Goal: Task Accomplishment & Management: Complete application form

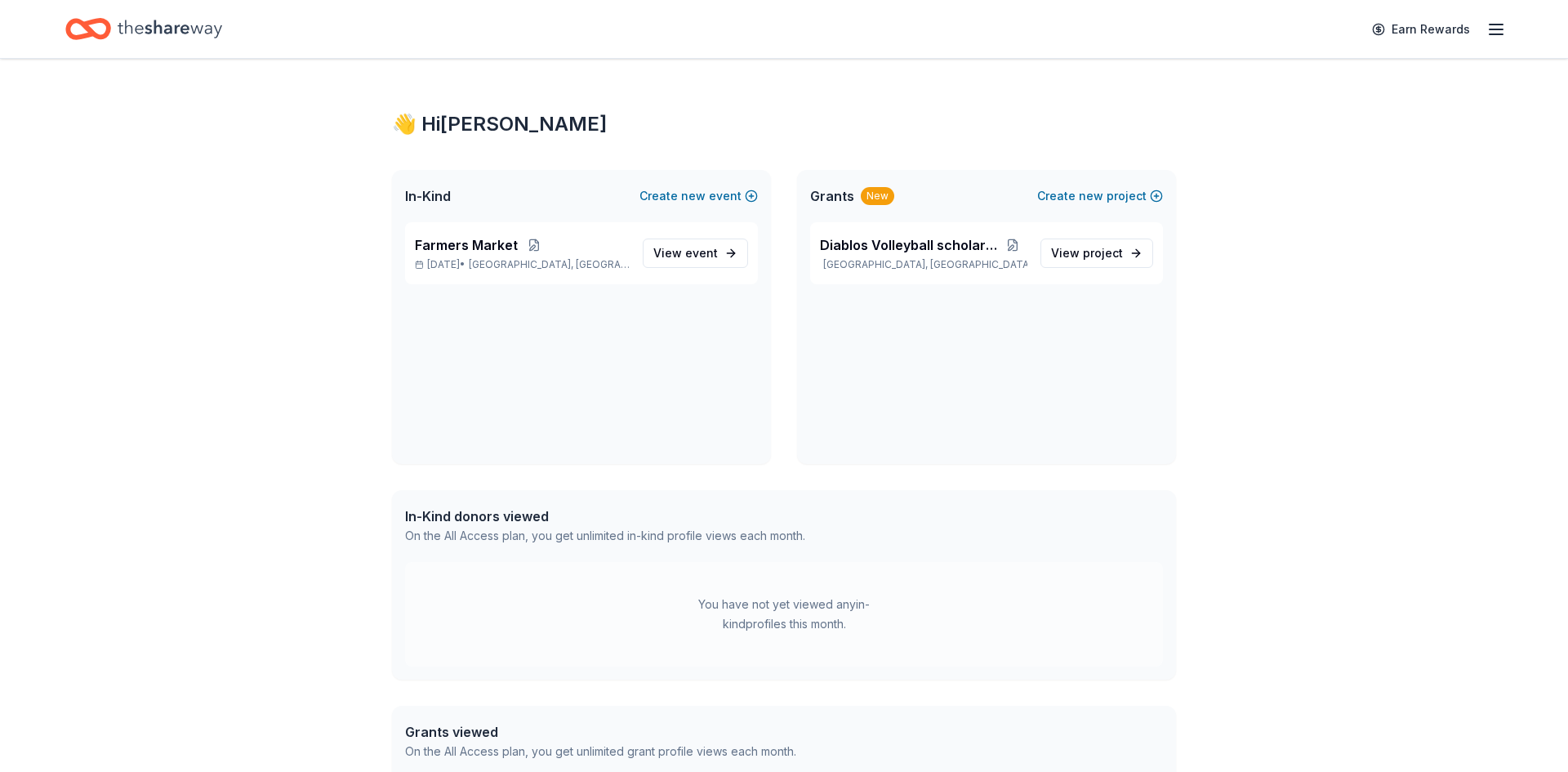
click at [425, 198] on span "In-Kind" at bounding box center [428, 196] width 46 height 19
click at [183, 26] on icon "Home" at bounding box center [170, 28] width 104 height 18
click at [710, 254] on span "event" at bounding box center [701, 253] width 33 height 14
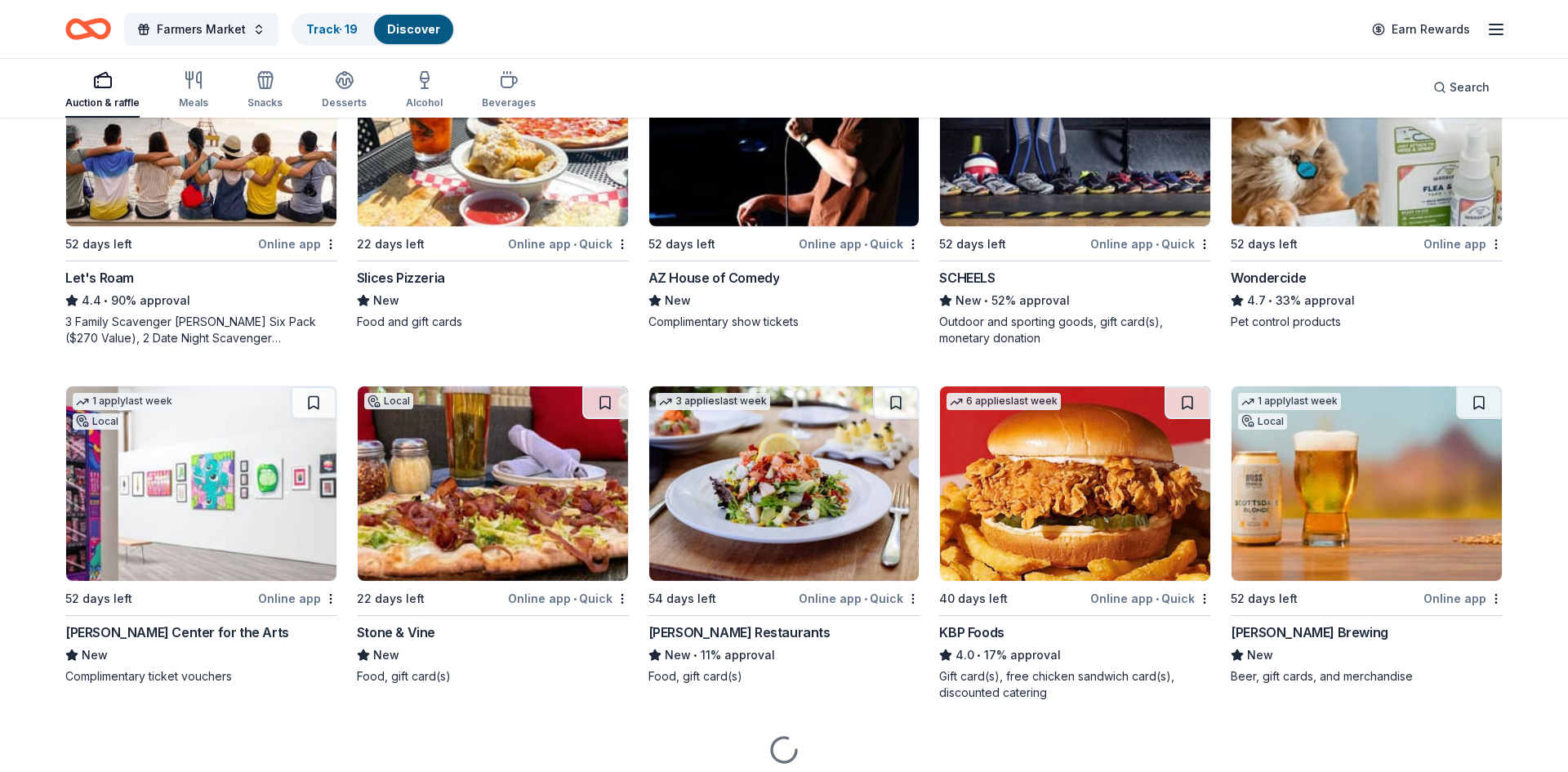
scroll to position [1001, 0]
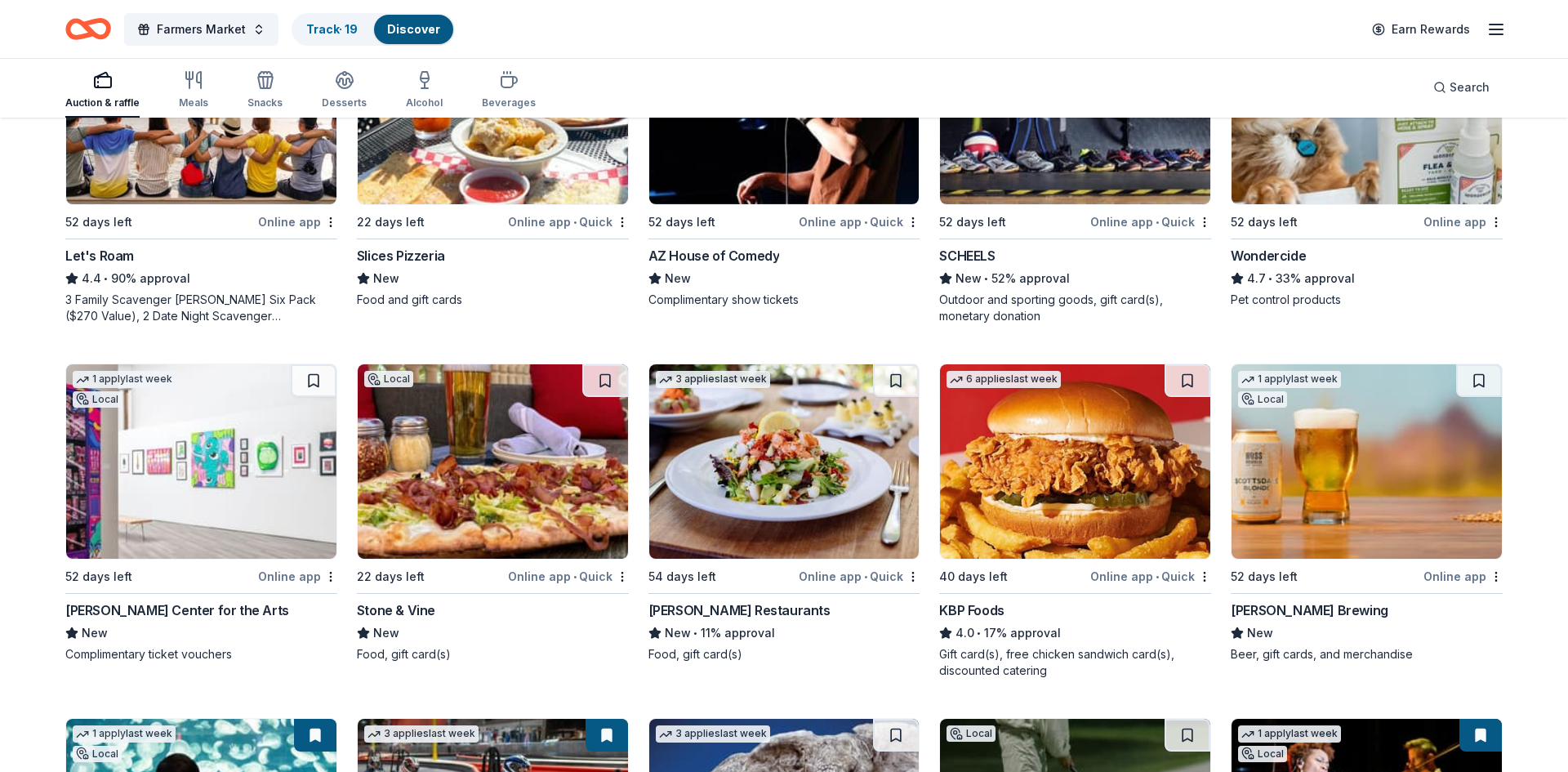
click at [1273, 503] on img at bounding box center [1367, 462] width 270 height 194
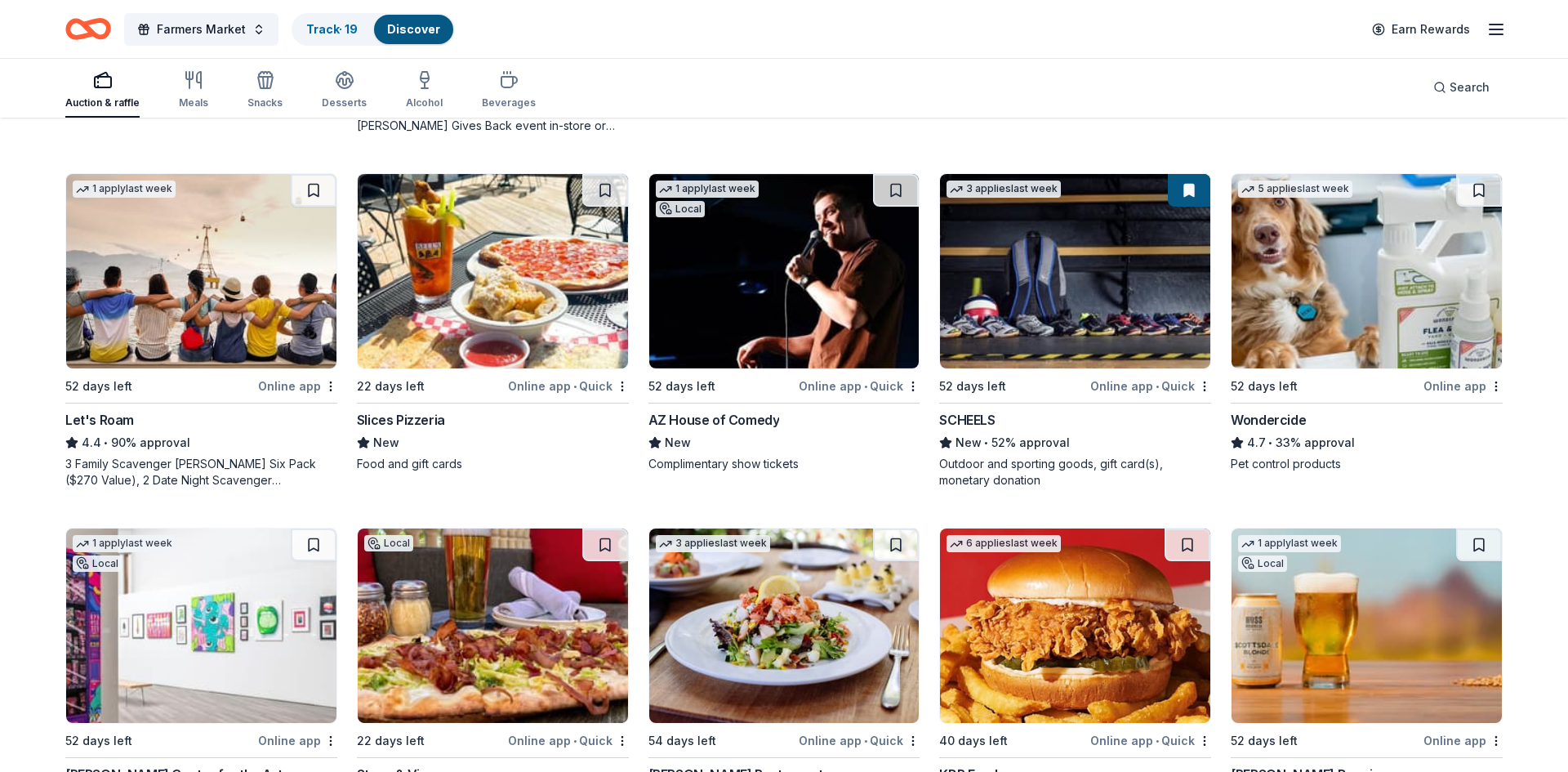
scroll to position [808, 0]
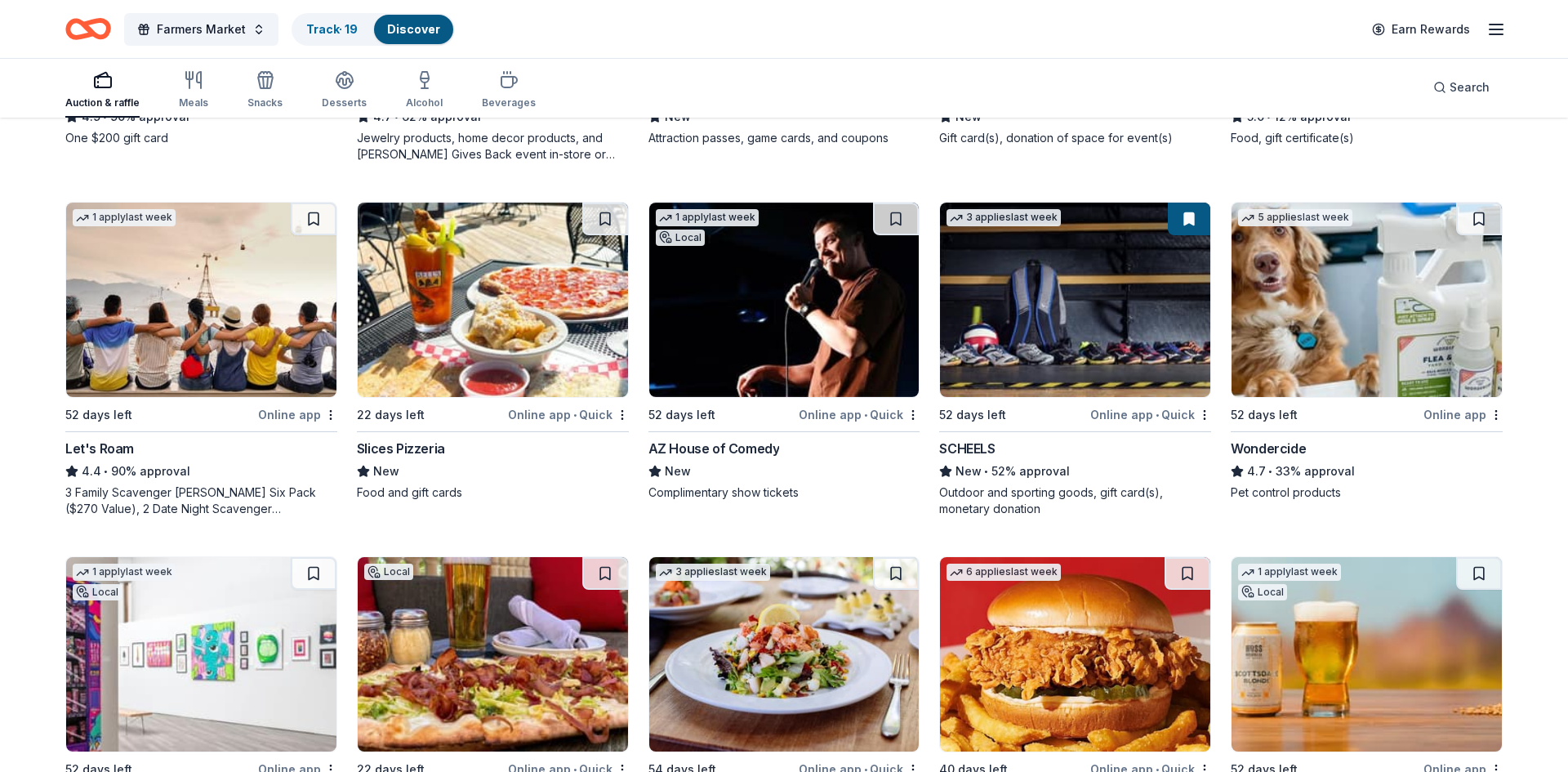
click at [1069, 308] on img at bounding box center [1075, 299] width 270 height 194
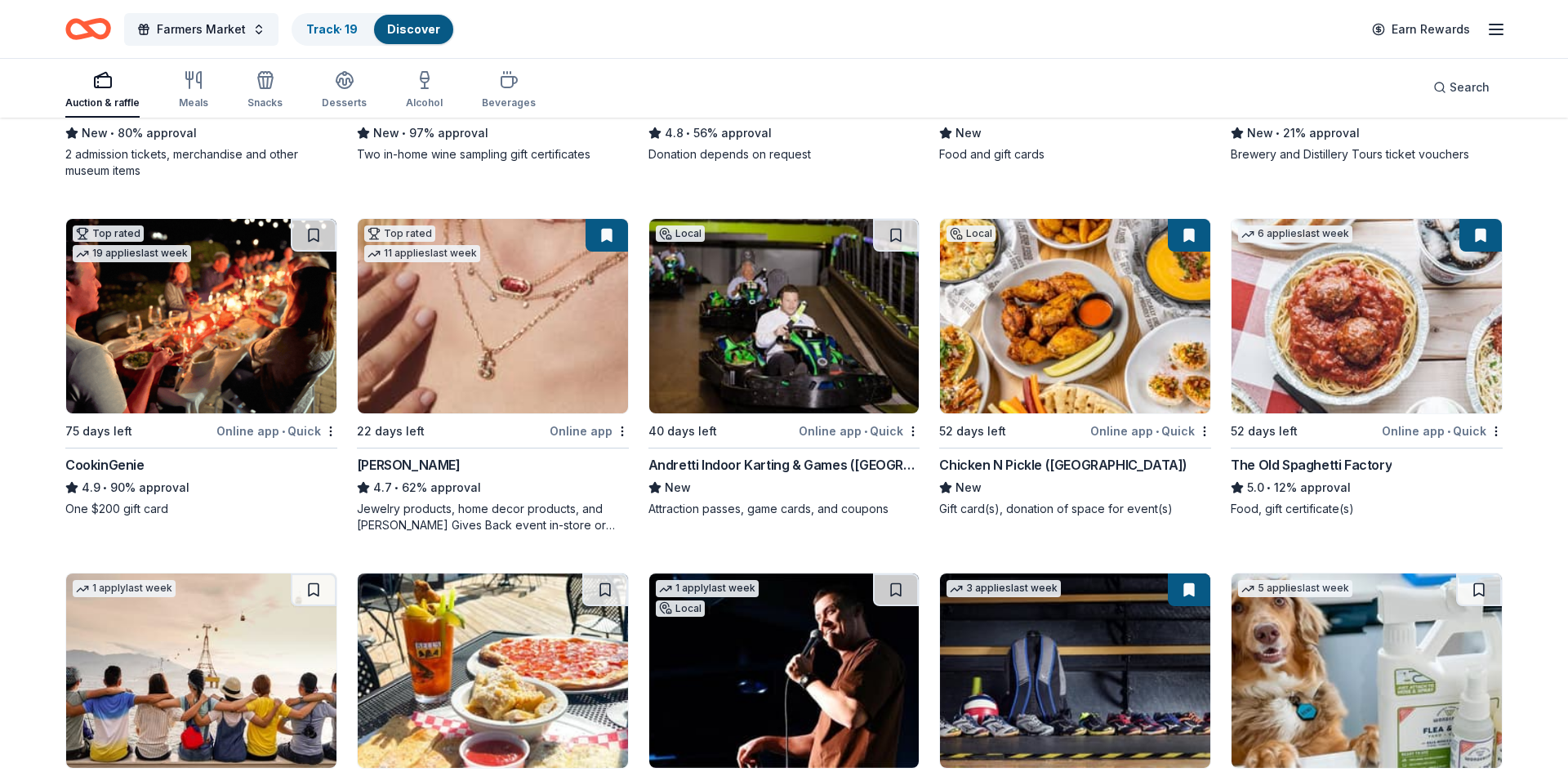
scroll to position [417, 0]
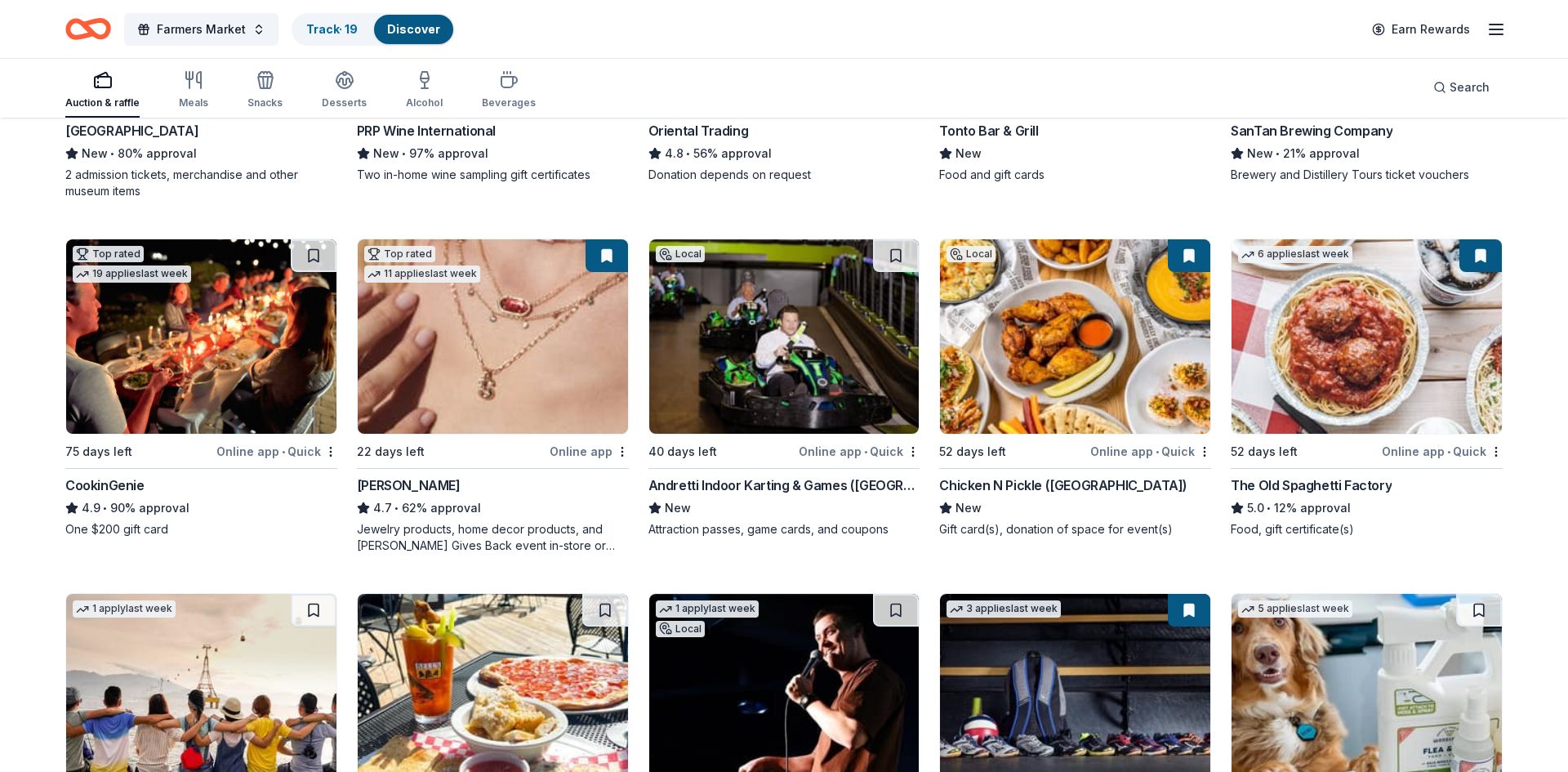
click at [584, 451] on div "Online app" at bounding box center [590, 451] width 79 height 20
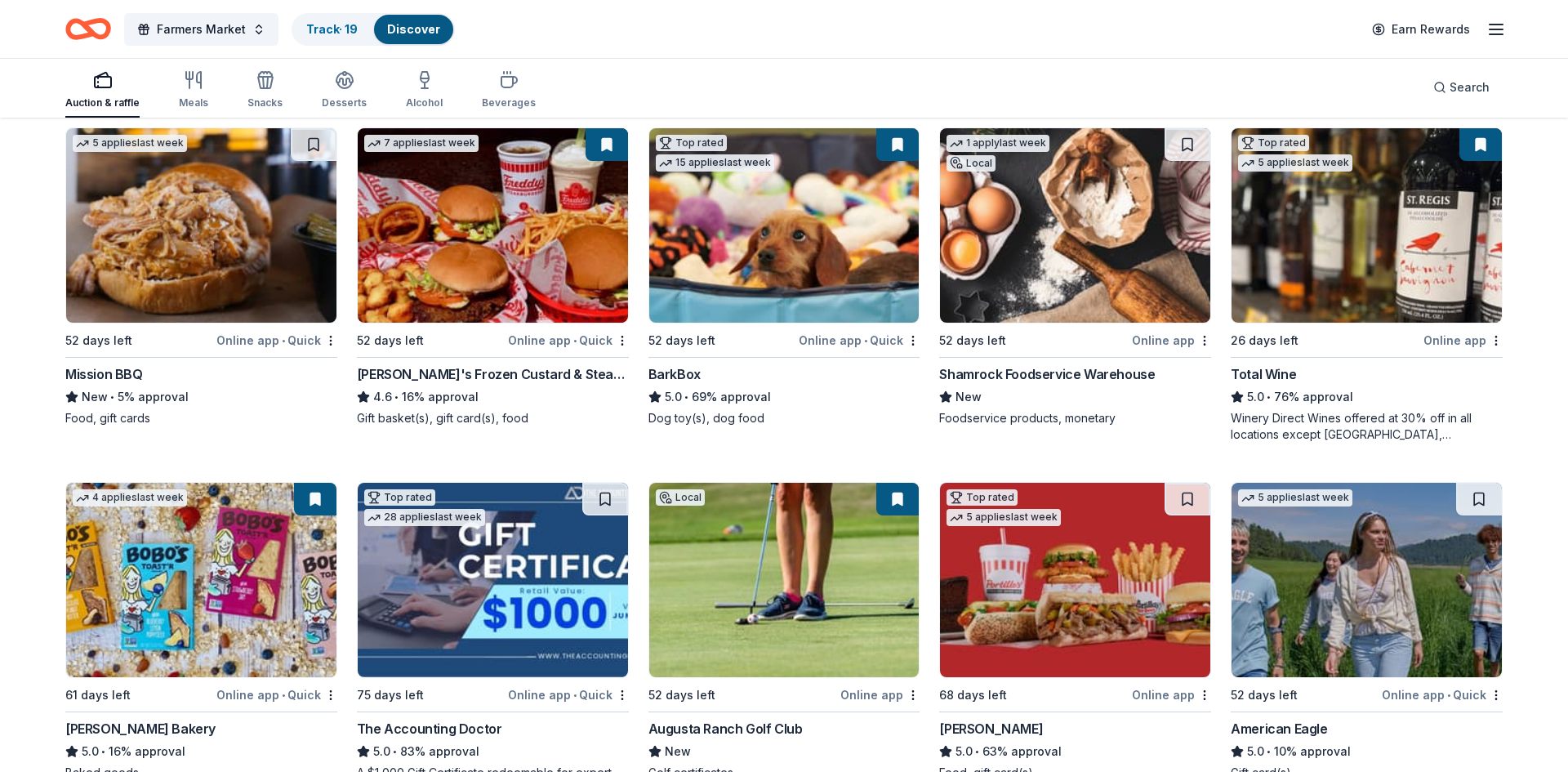
scroll to position [1929, 0]
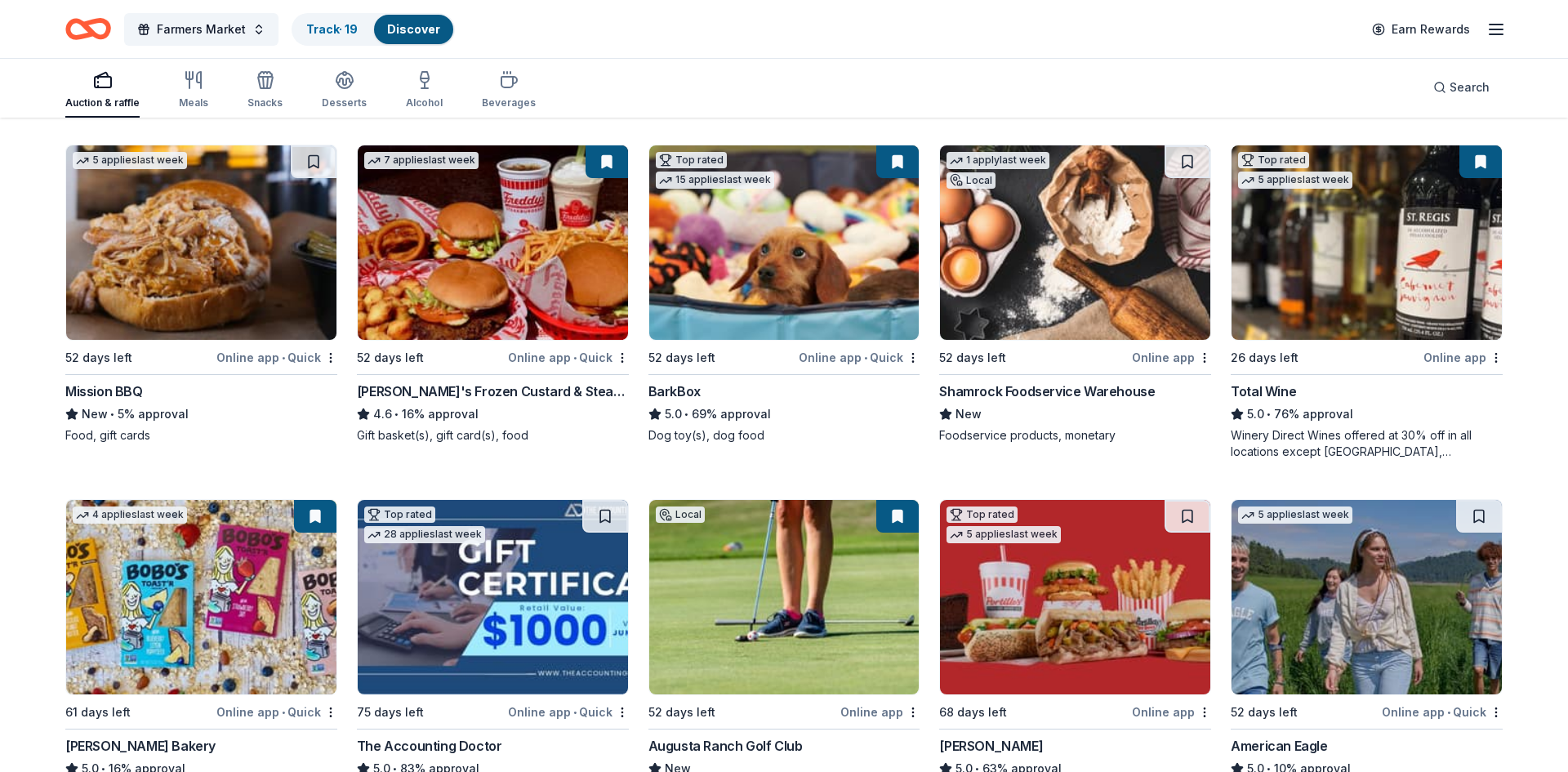
click at [1437, 268] on img at bounding box center [1367, 243] width 270 height 194
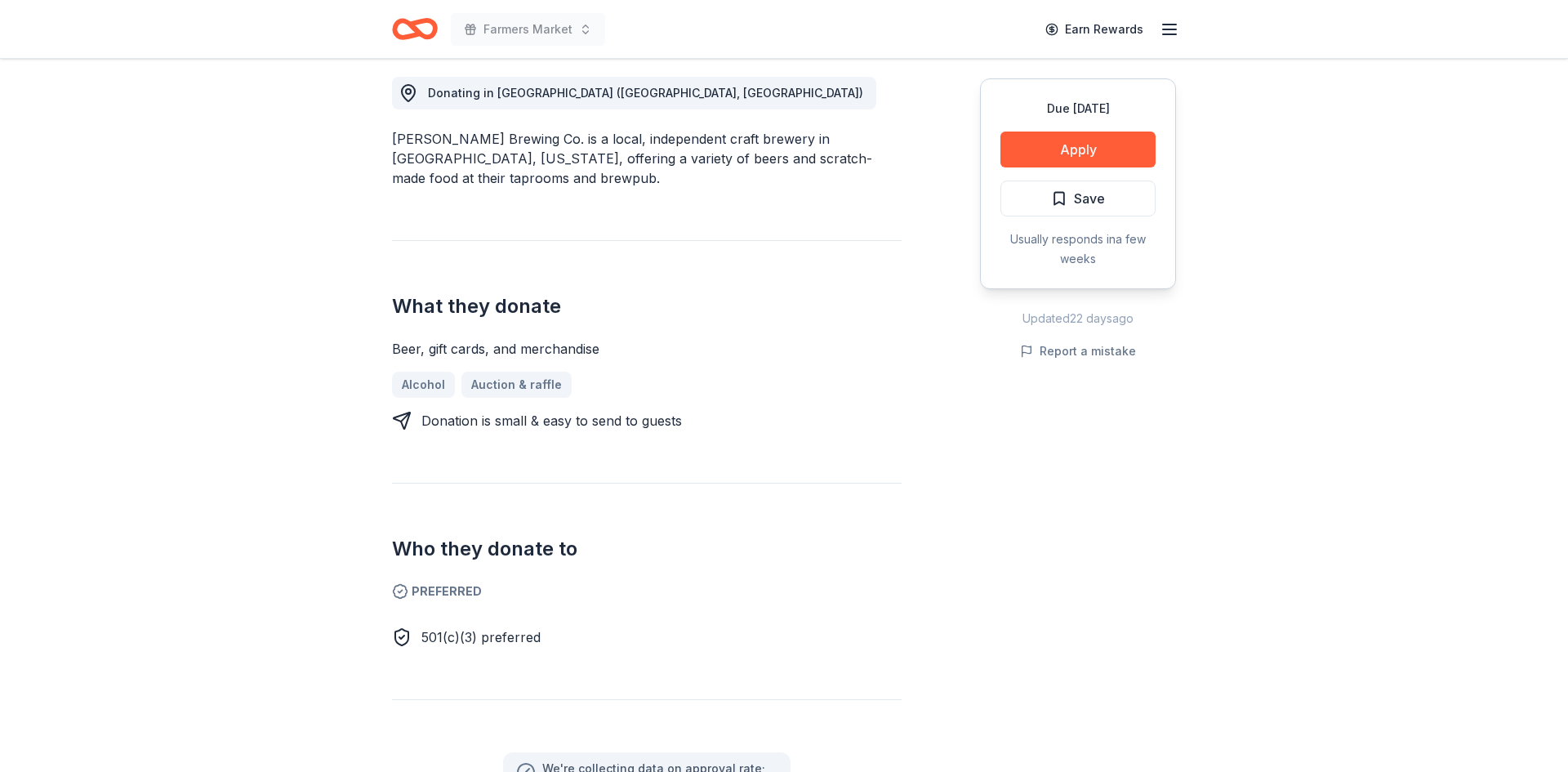
scroll to position [213, 0]
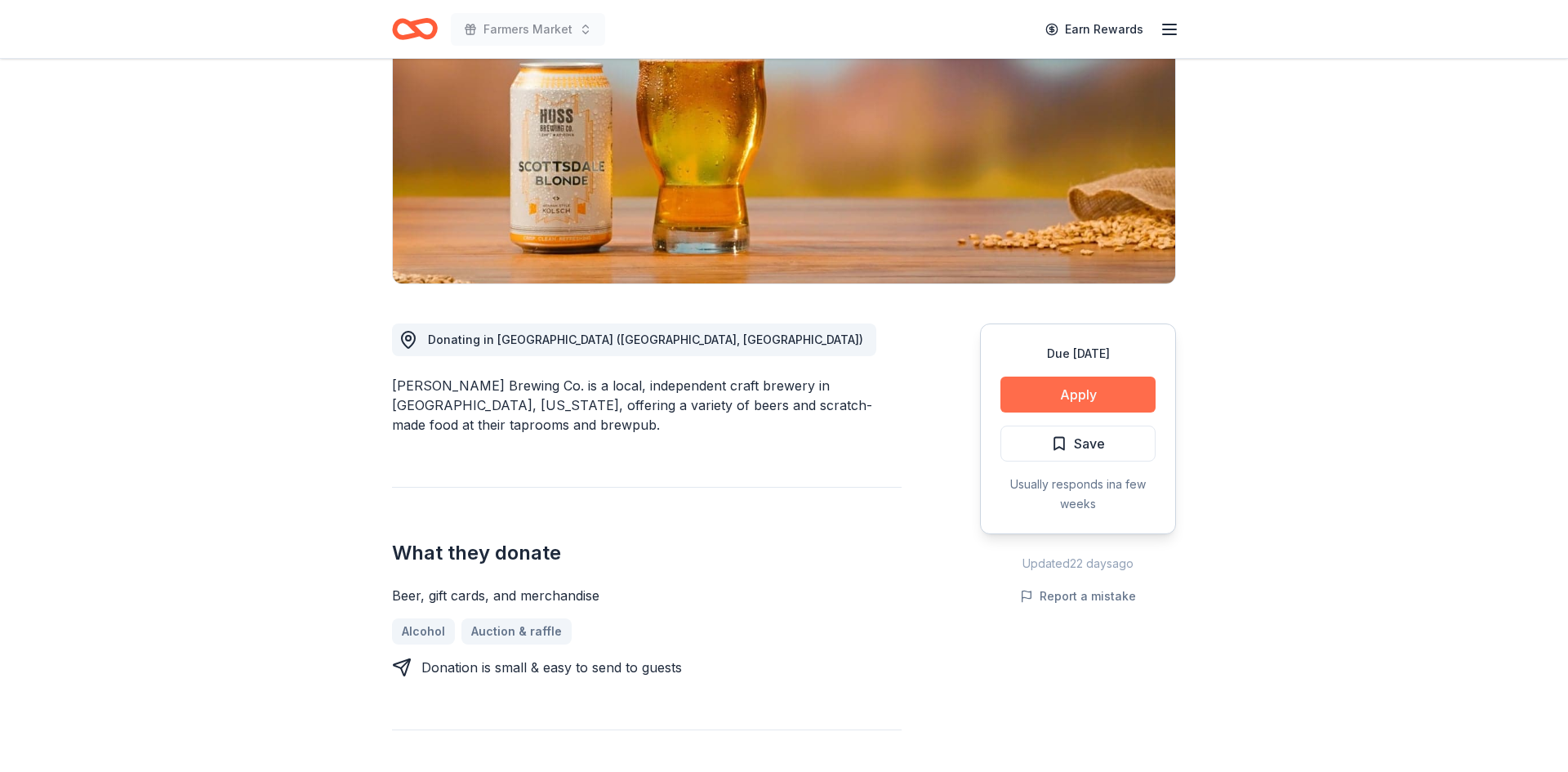
click at [1086, 394] on button "Apply" at bounding box center [1078, 394] width 155 height 36
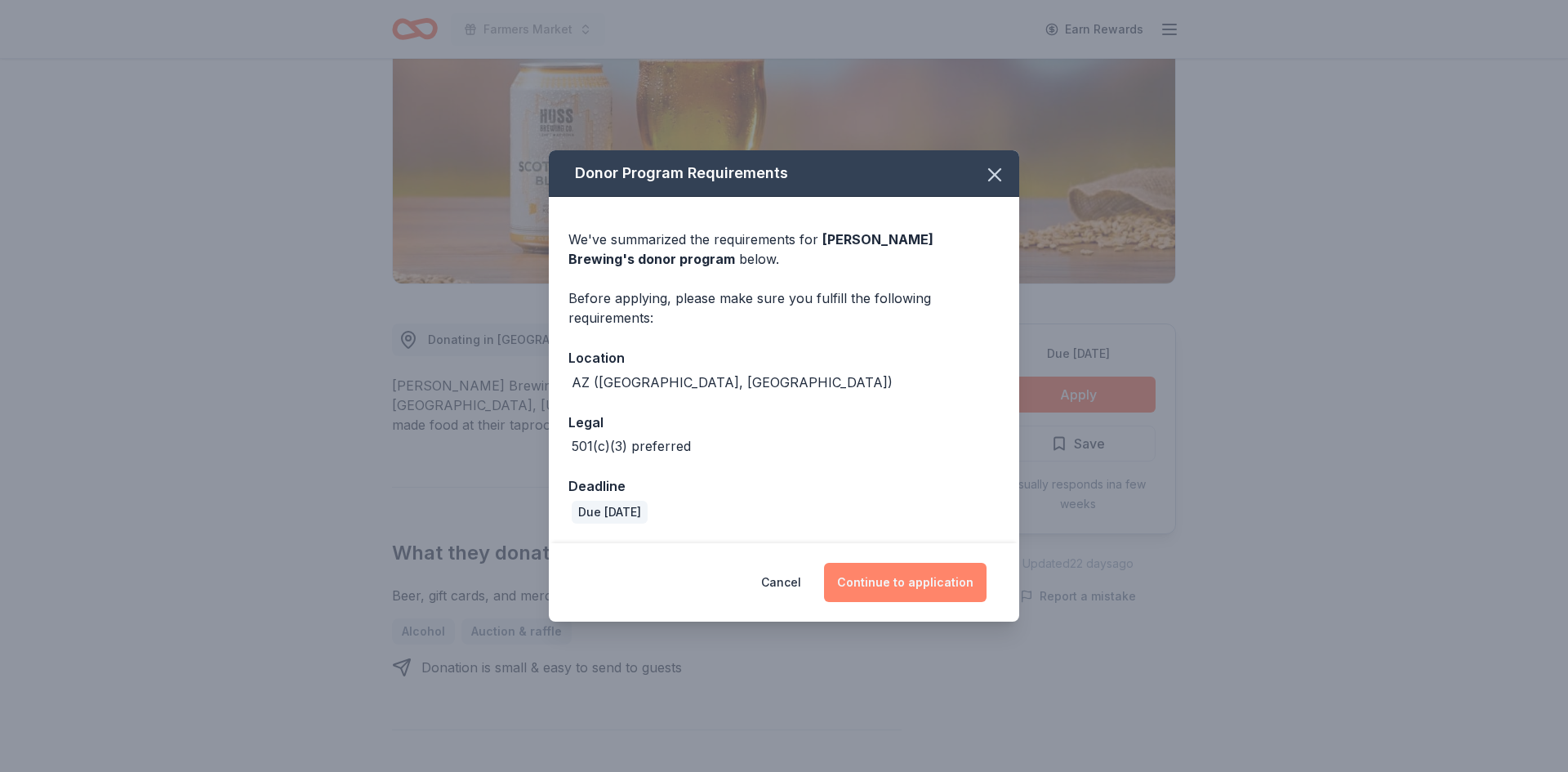
click at [944, 580] on button "Continue to application" at bounding box center [905, 582] width 162 height 39
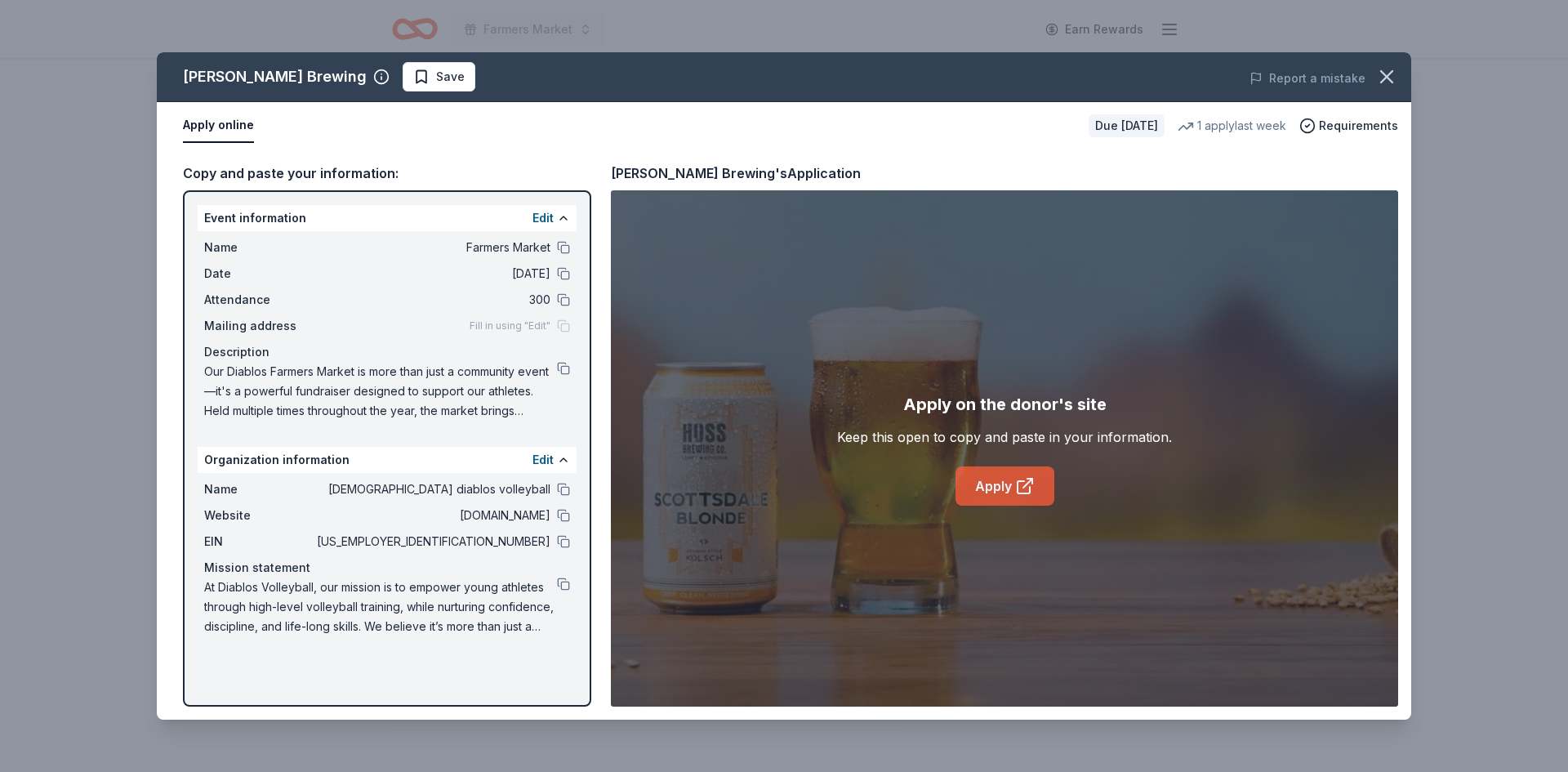
click at [1000, 484] on link "Apply" at bounding box center [1005, 486] width 99 height 39
click at [567, 366] on button at bounding box center [563, 368] width 13 height 13
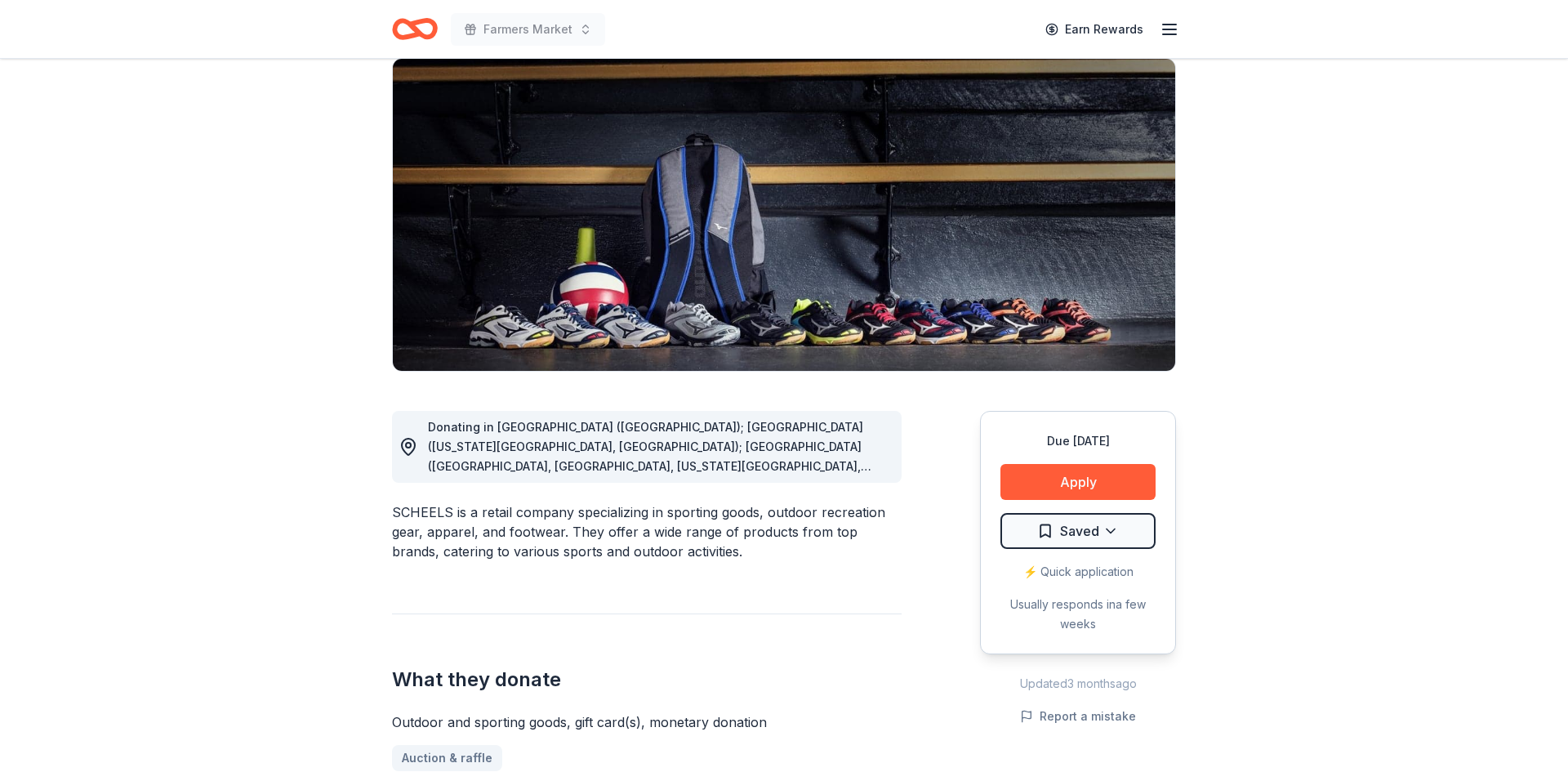
scroll to position [128, 0]
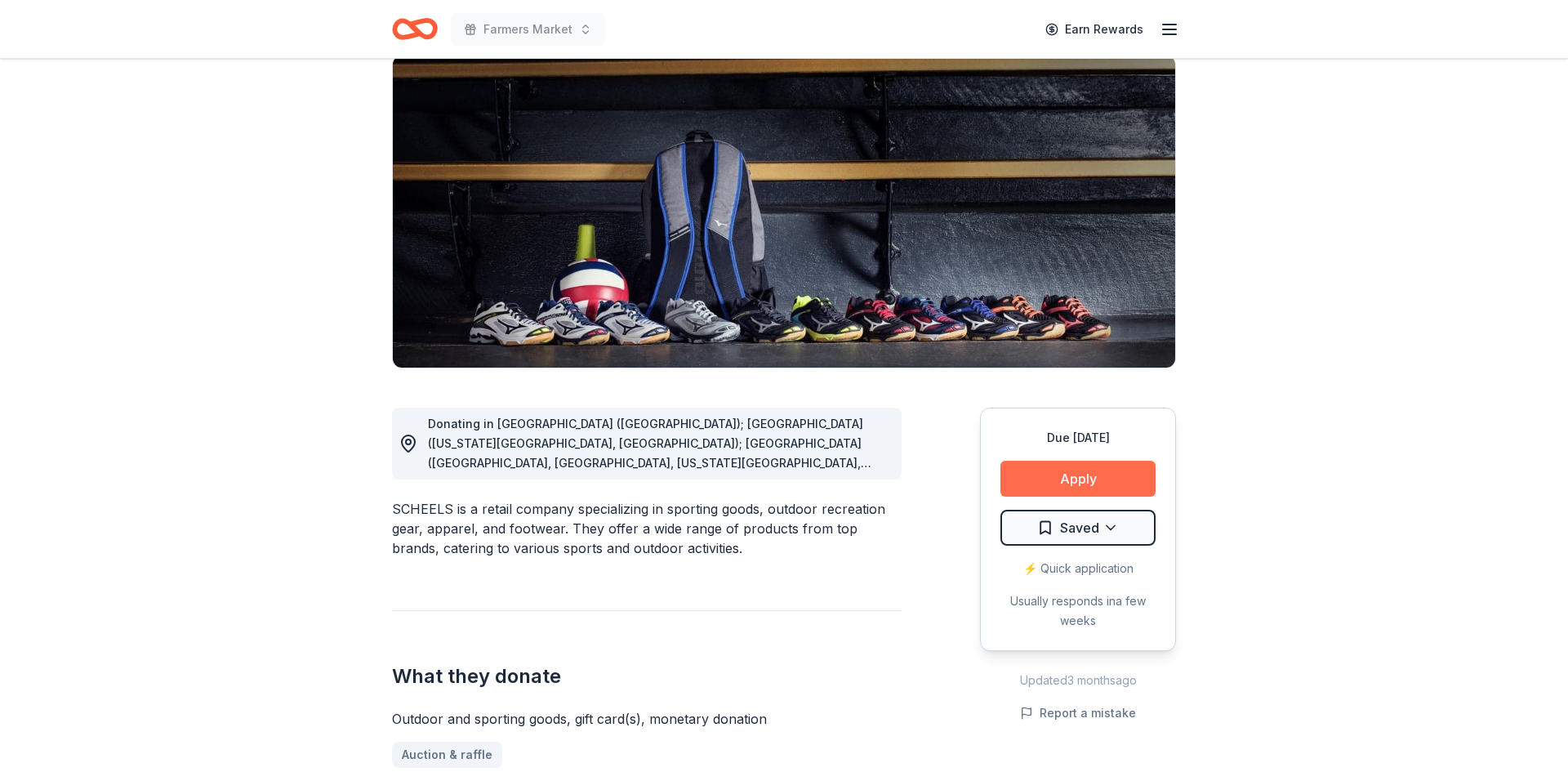
click at [1071, 485] on button "Apply" at bounding box center [1078, 479] width 155 height 36
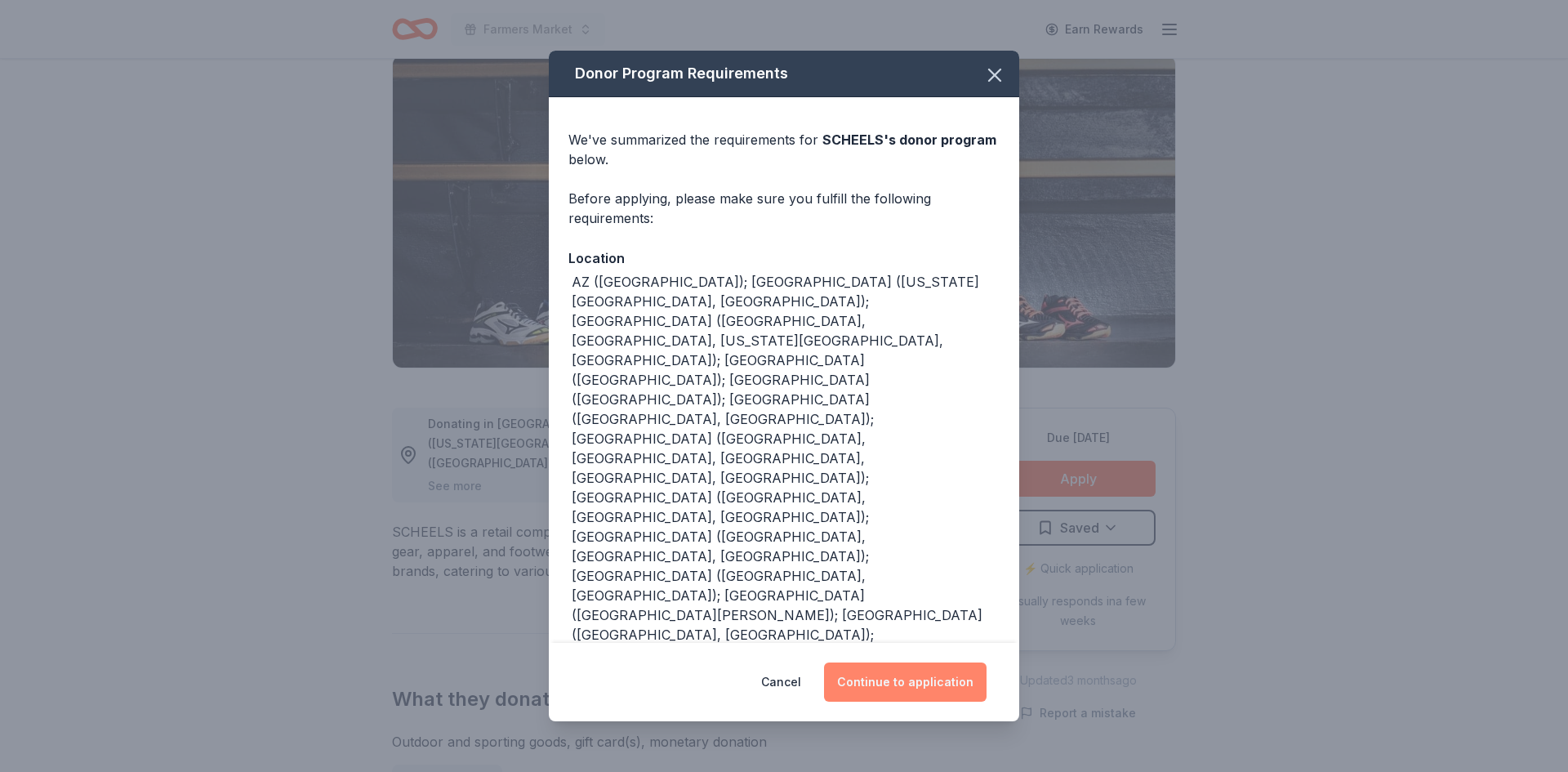
click at [918, 695] on button "Continue to application" at bounding box center [905, 682] width 162 height 39
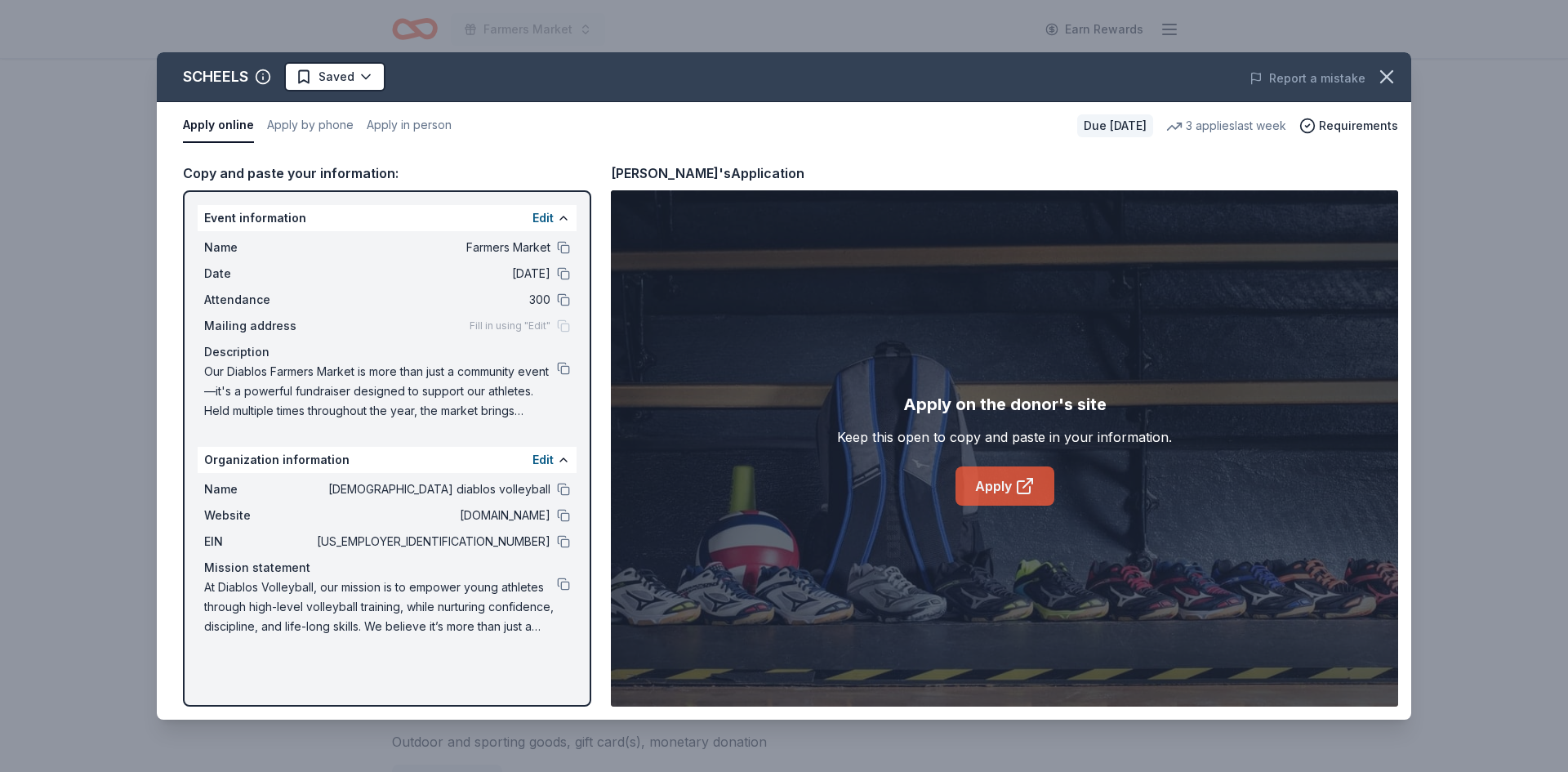
click at [1015, 492] on icon at bounding box center [1025, 486] width 19 height 19
click at [560, 589] on button at bounding box center [563, 584] width 13 height 13
click at [569, 367] on button at bounding box center [563, 368] width 13 height 13
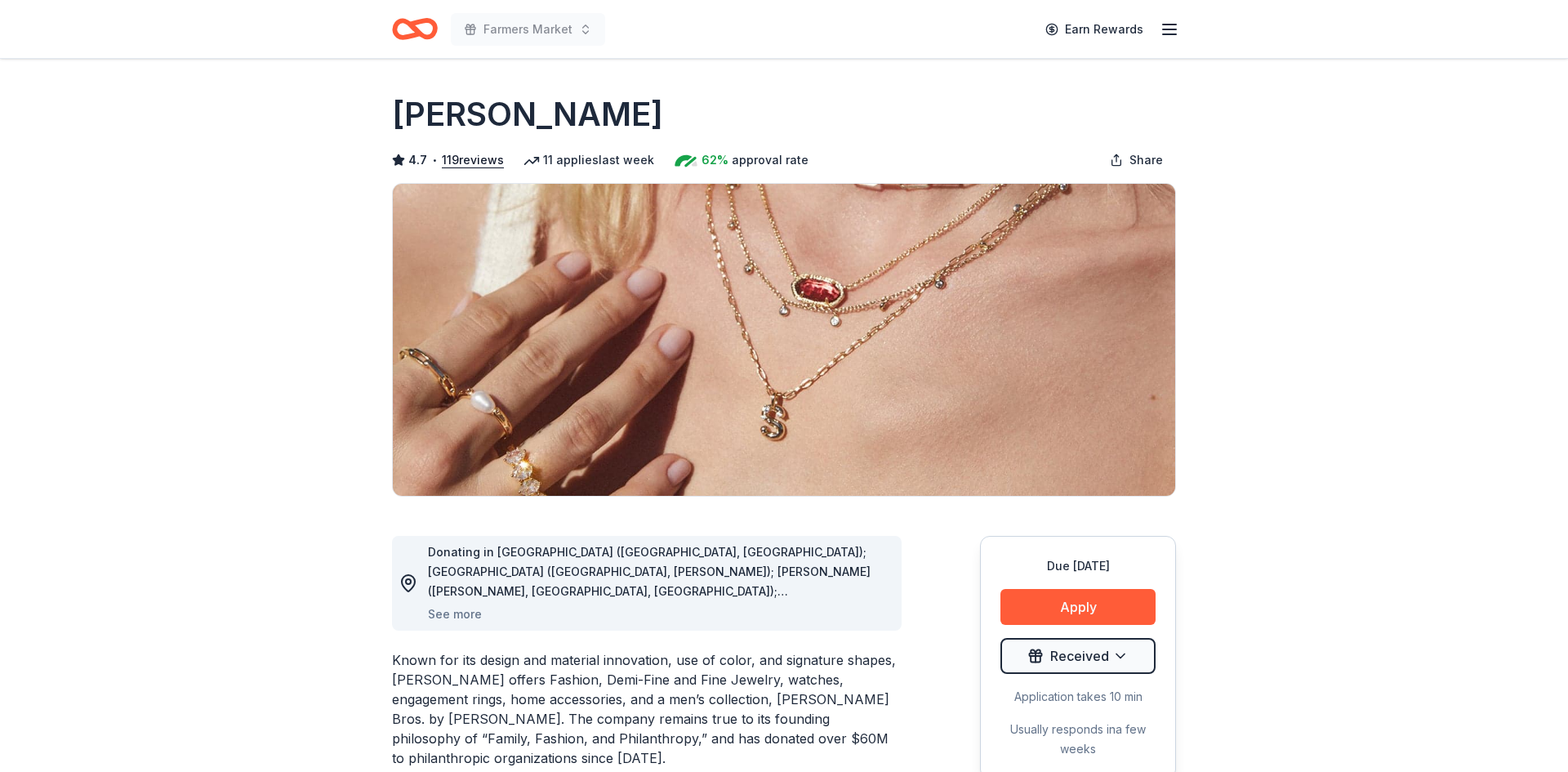
scroll to position [203, 0]
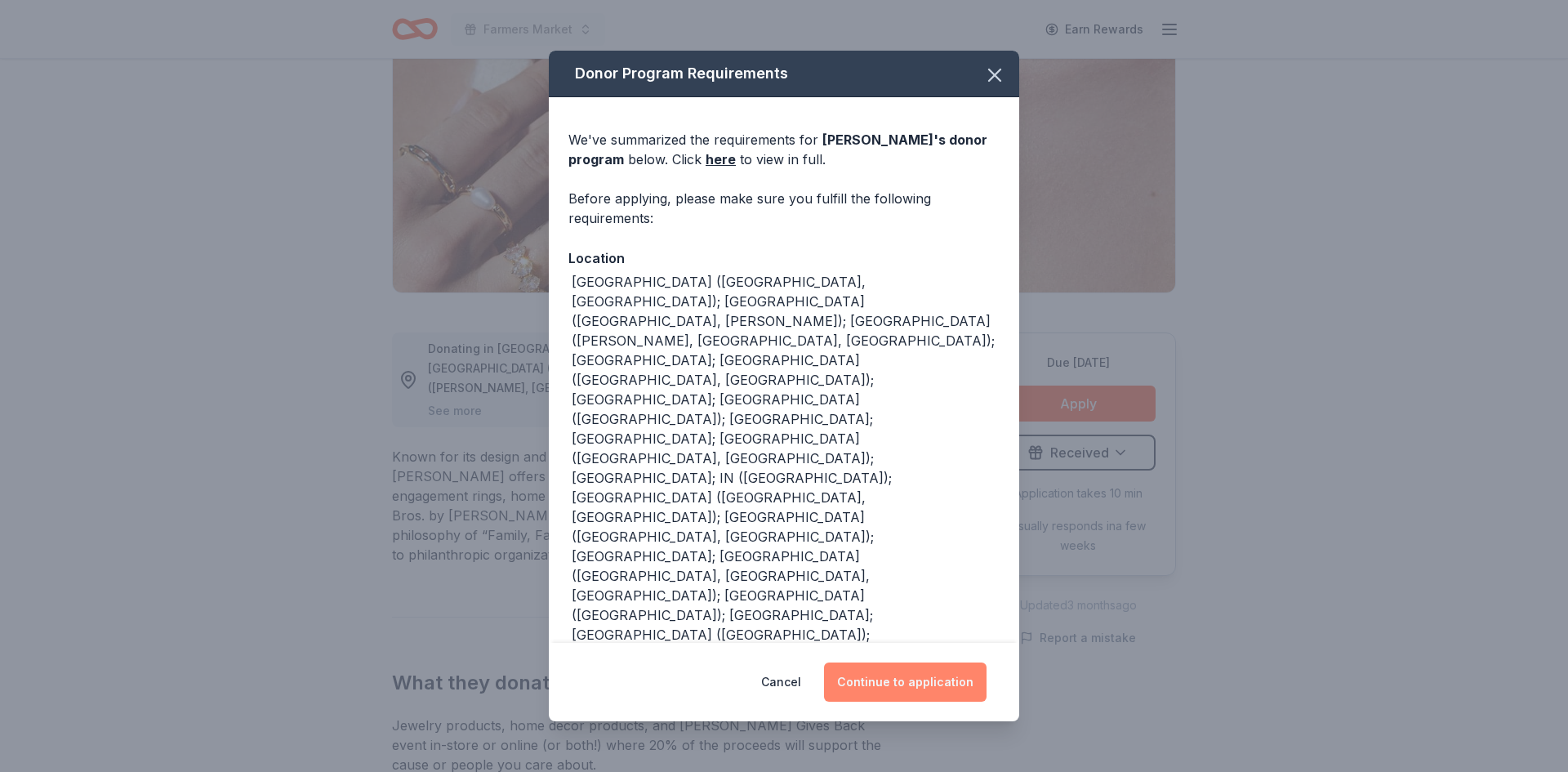
click at [914, 682] on button "Continue to application" at bounding box center [905, 682] width 162 height 39
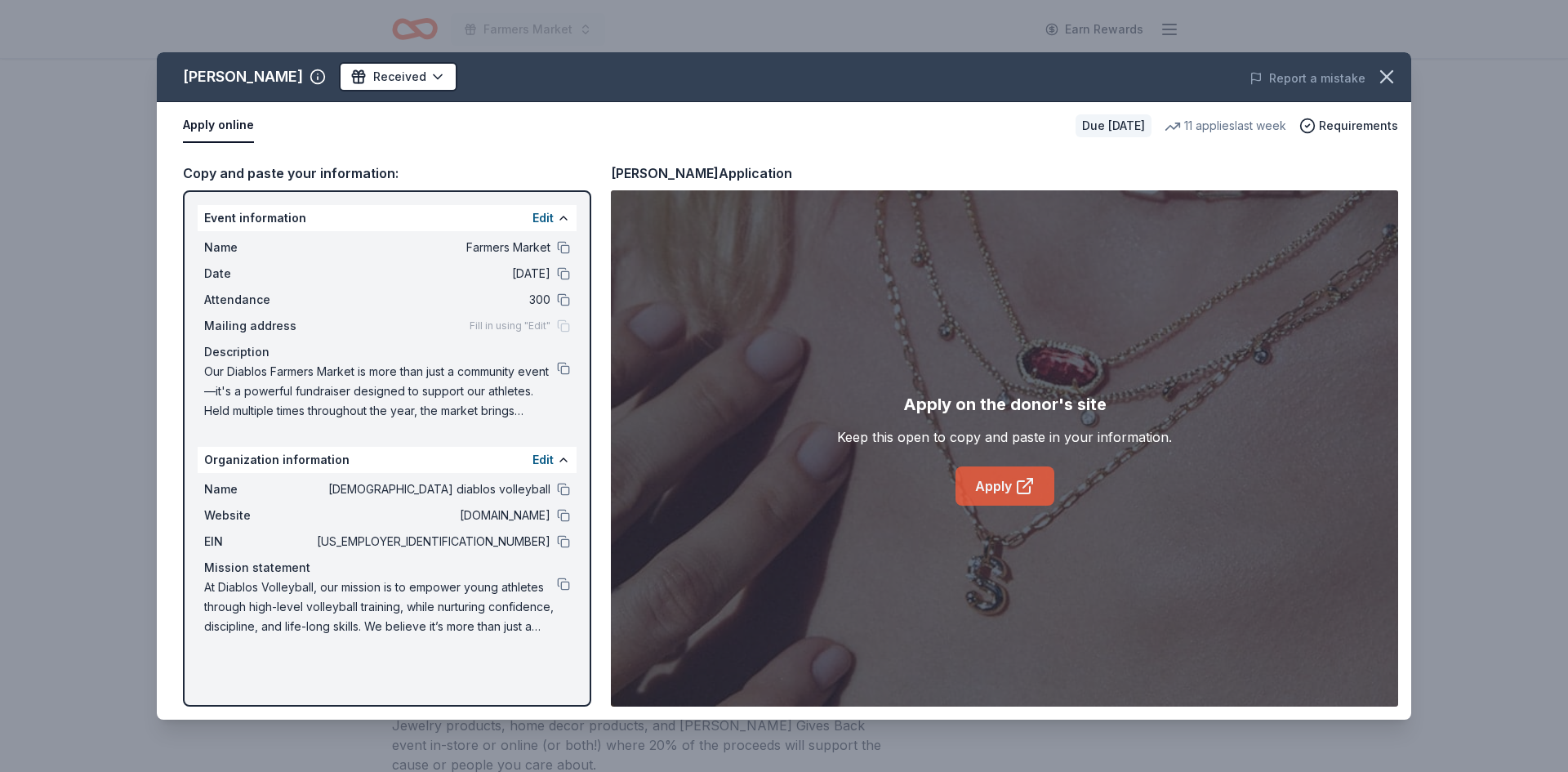
click at [989, 494] on link "Apply" at bounding box center [1005, 486] width 99 height 39
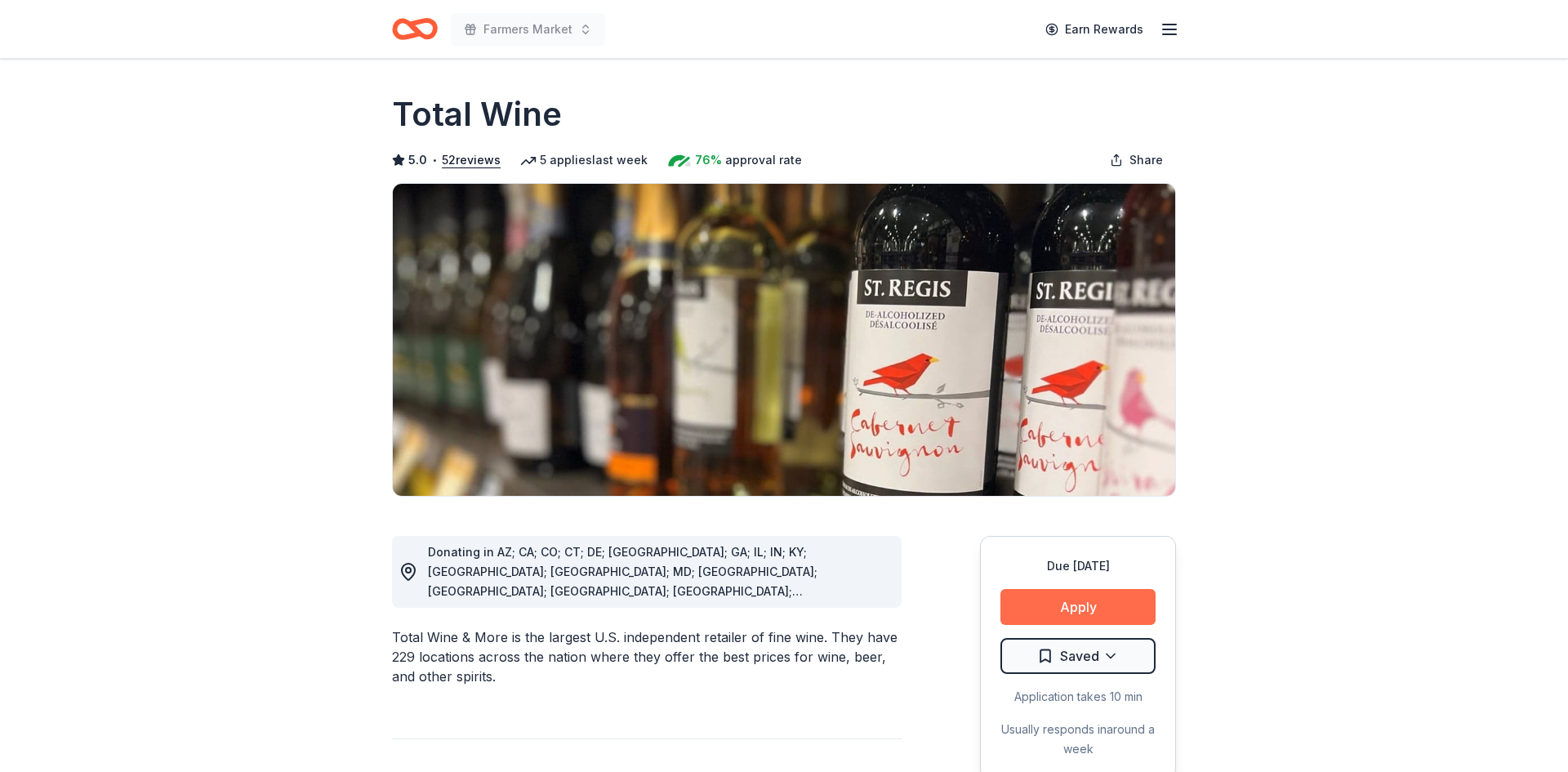
click at [1066, 615] on button "Apply" at bounding box center [1078, 607] width 155 height 36
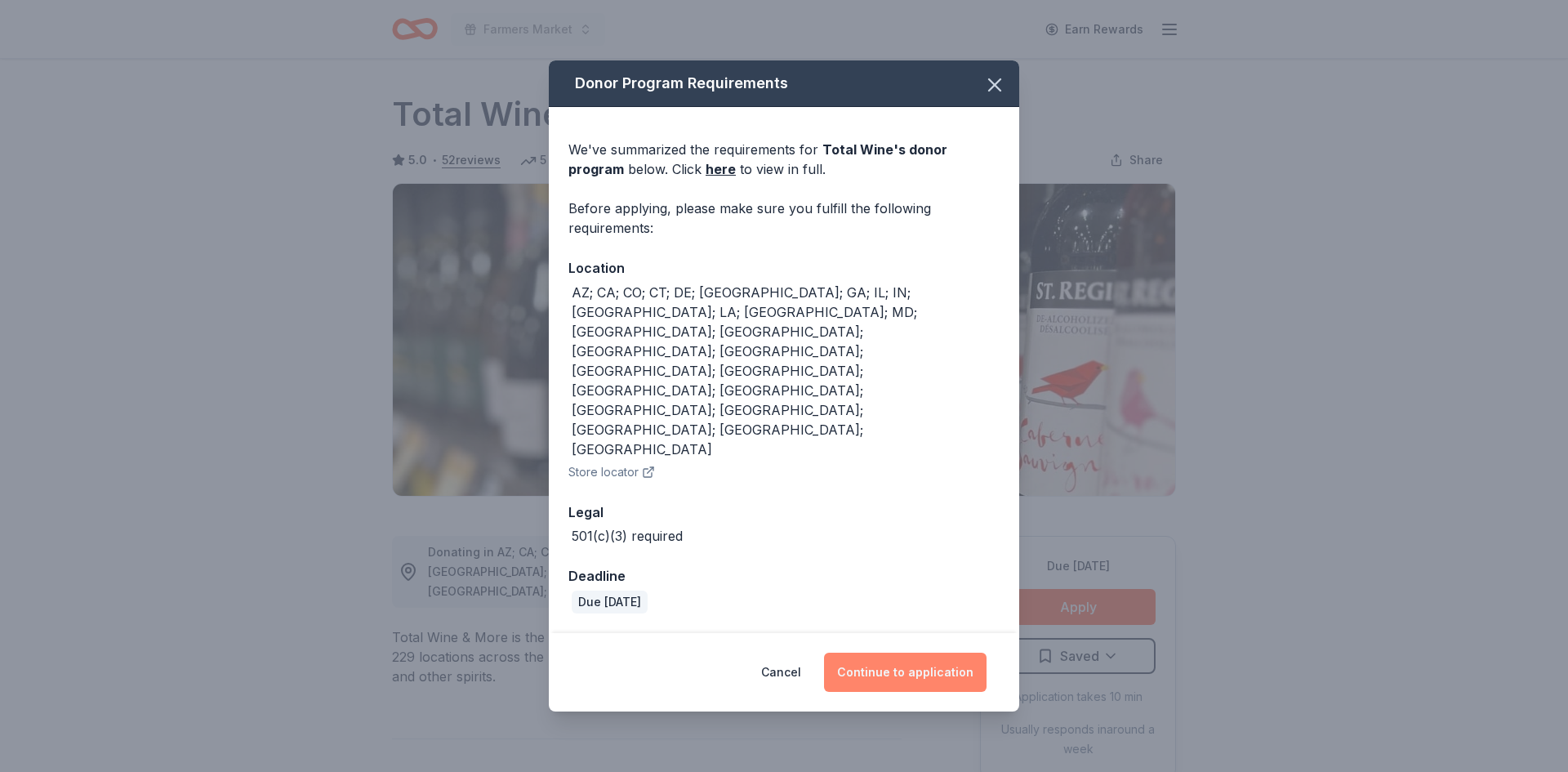
click at [930, 653] on button "Continue to application" at bounding box center [905, 672] width 162 height 39
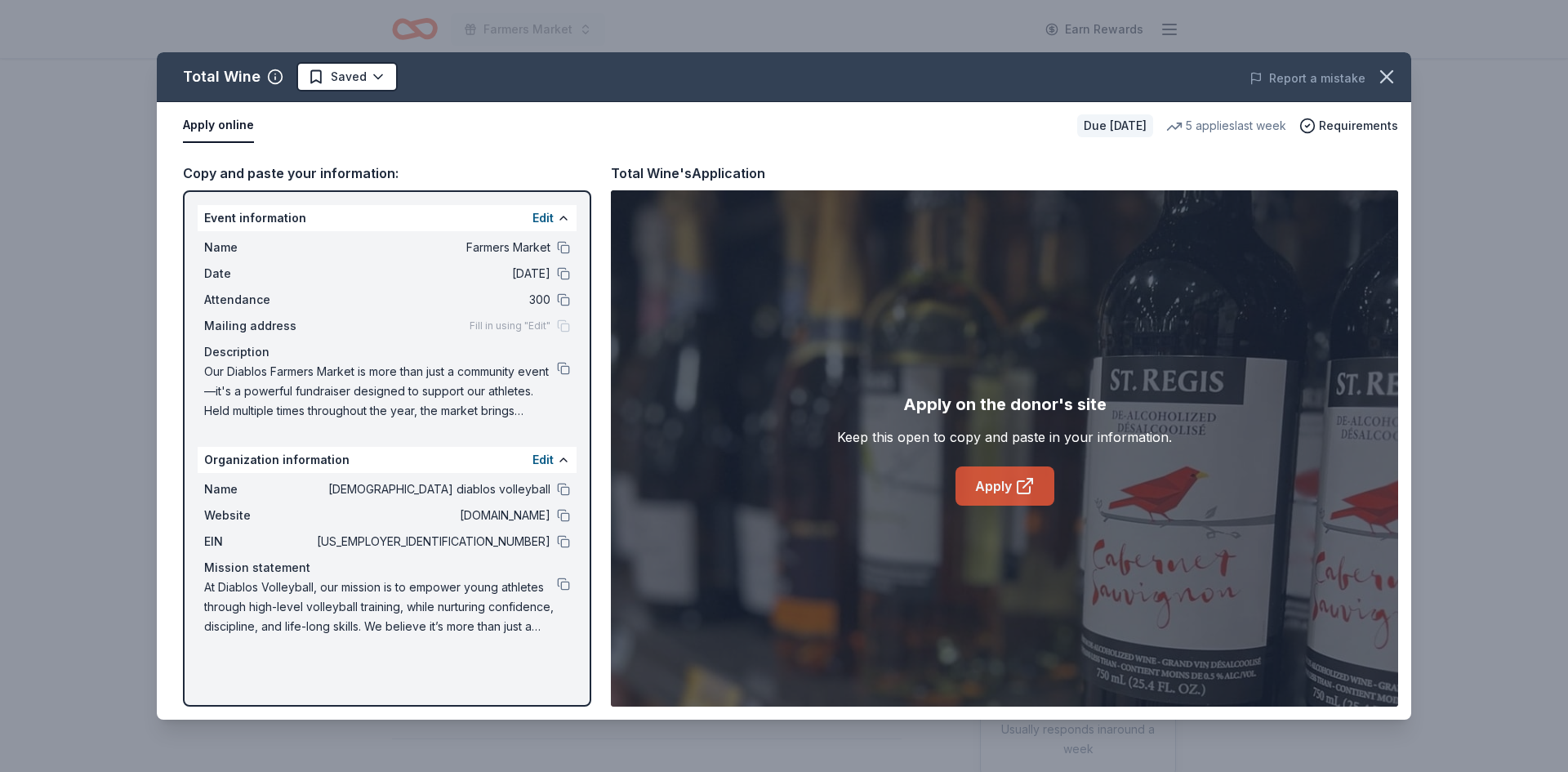
click at [997, 496] on link "Apply" at bounding box center [1005, 486] width 99 height 39
click at [563, 371] on button at bounding box center [563, 368] width 13 height 13
click at [565, 370] on button at bounding box center [563, 368] width 13 height 13
